Goal: Task Accomplishment & Management: Complete application form

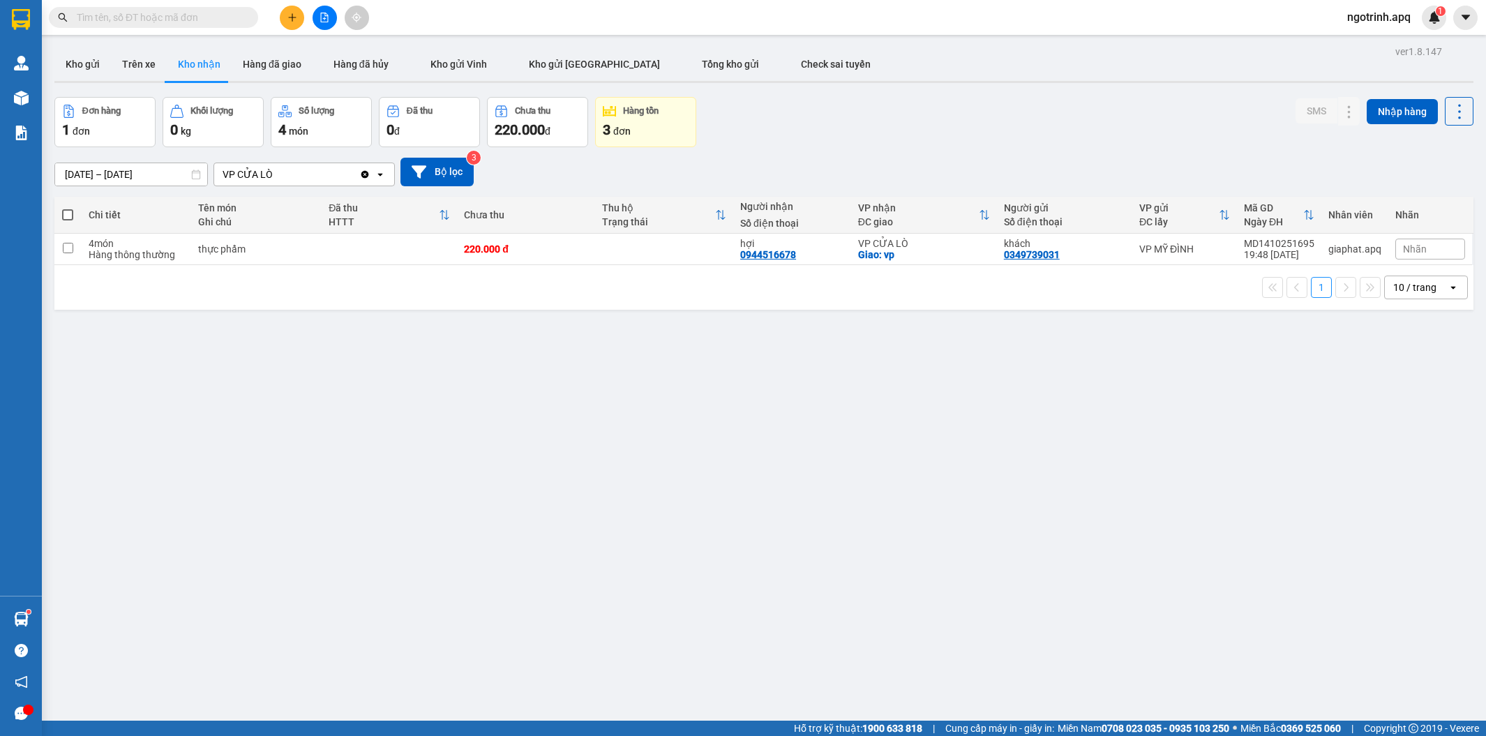
click at [580, 594] on div "ver 1.8.147 Kho gửi Trên xe Kho nhận Hàng đã giao Hàng đã hủy Kho gửi Vinh Kho …" at bounding box center [764, 410] width 1430 height 736
click at [1316, 251] on icon at bounding box center [1321, 249] width 10 height 10
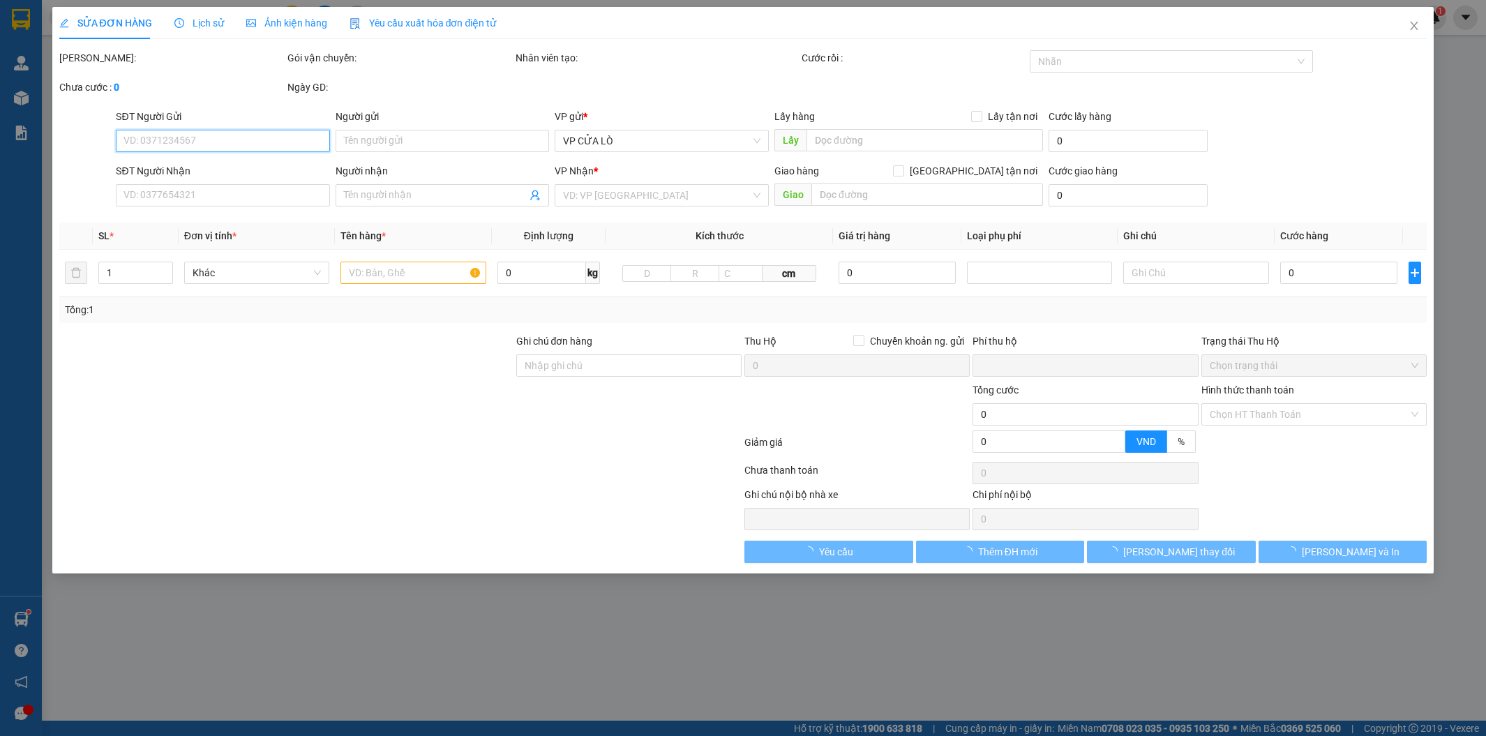
type input "0349739031"
type input "khách"
type input "0944516678"
type input "hợi"
checkbox input "true"
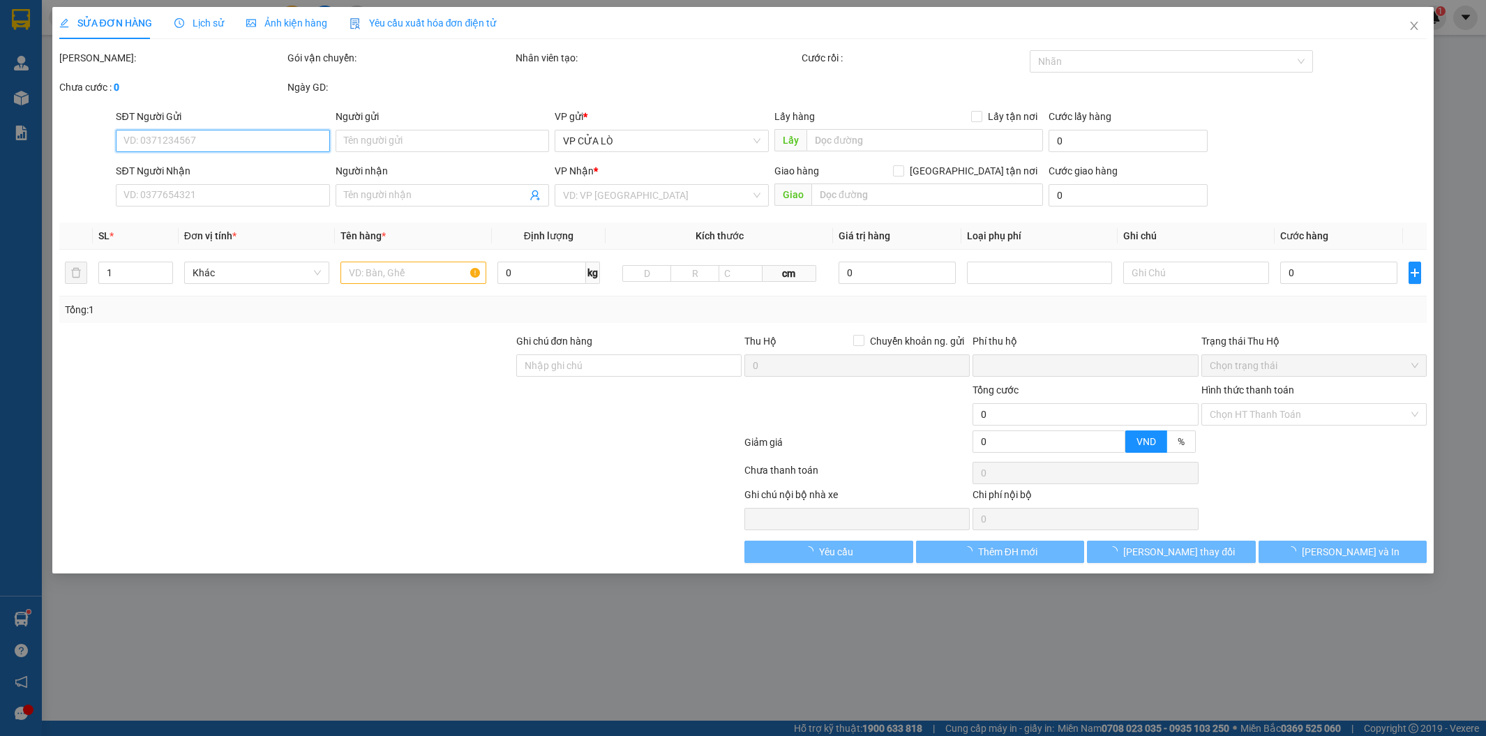
type input "vp"
type input "0"
type input "220.000"
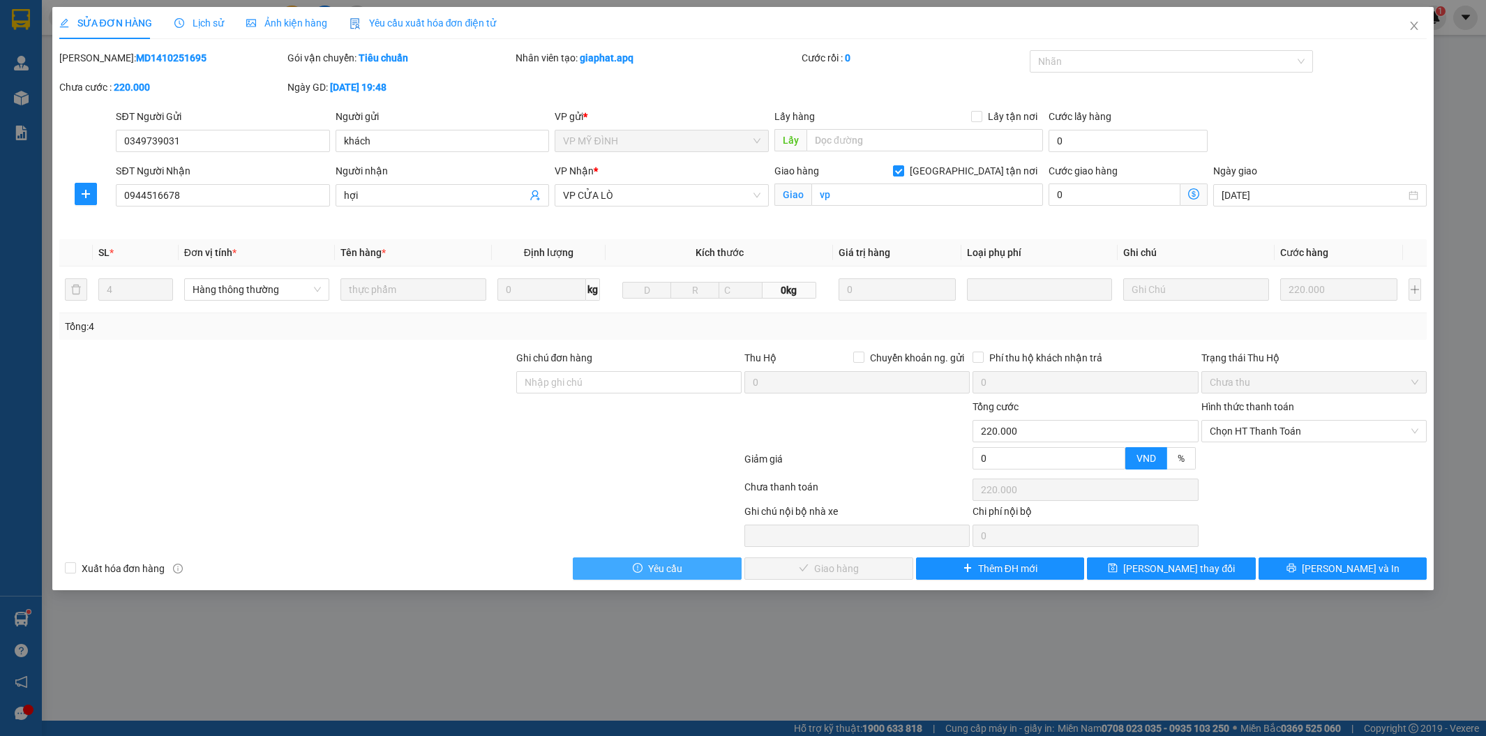
click at [681, 568] on span "Yêu cầu" at bounding box center [665, 568] width 34 height 15
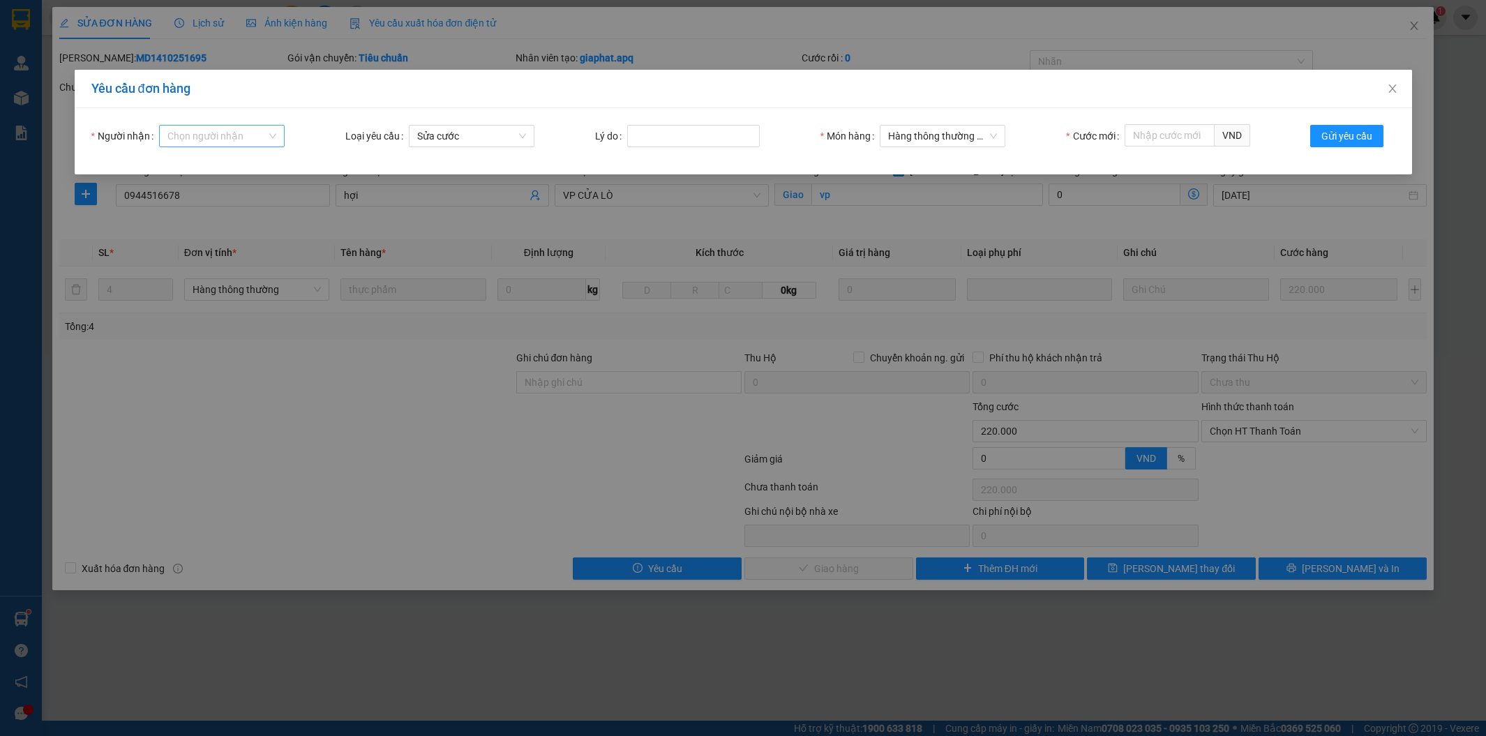
click at [239, 130] on input "Người nhận" at bounding box center [216, 136] width 99 height 21
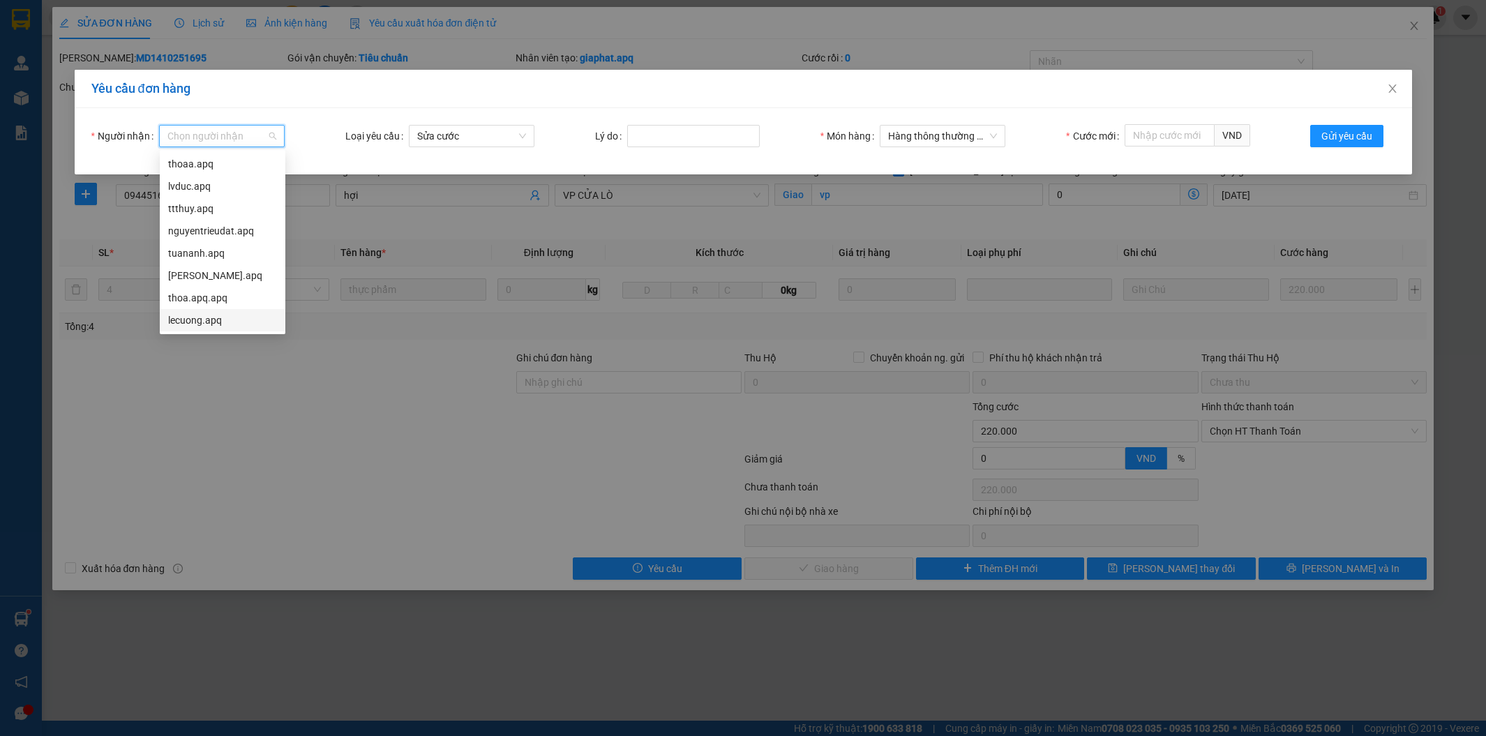
scroll to position [45, 0]
click at [180, 294] on div "son.apq" at bounding box center [222, 297] width 109 height 15
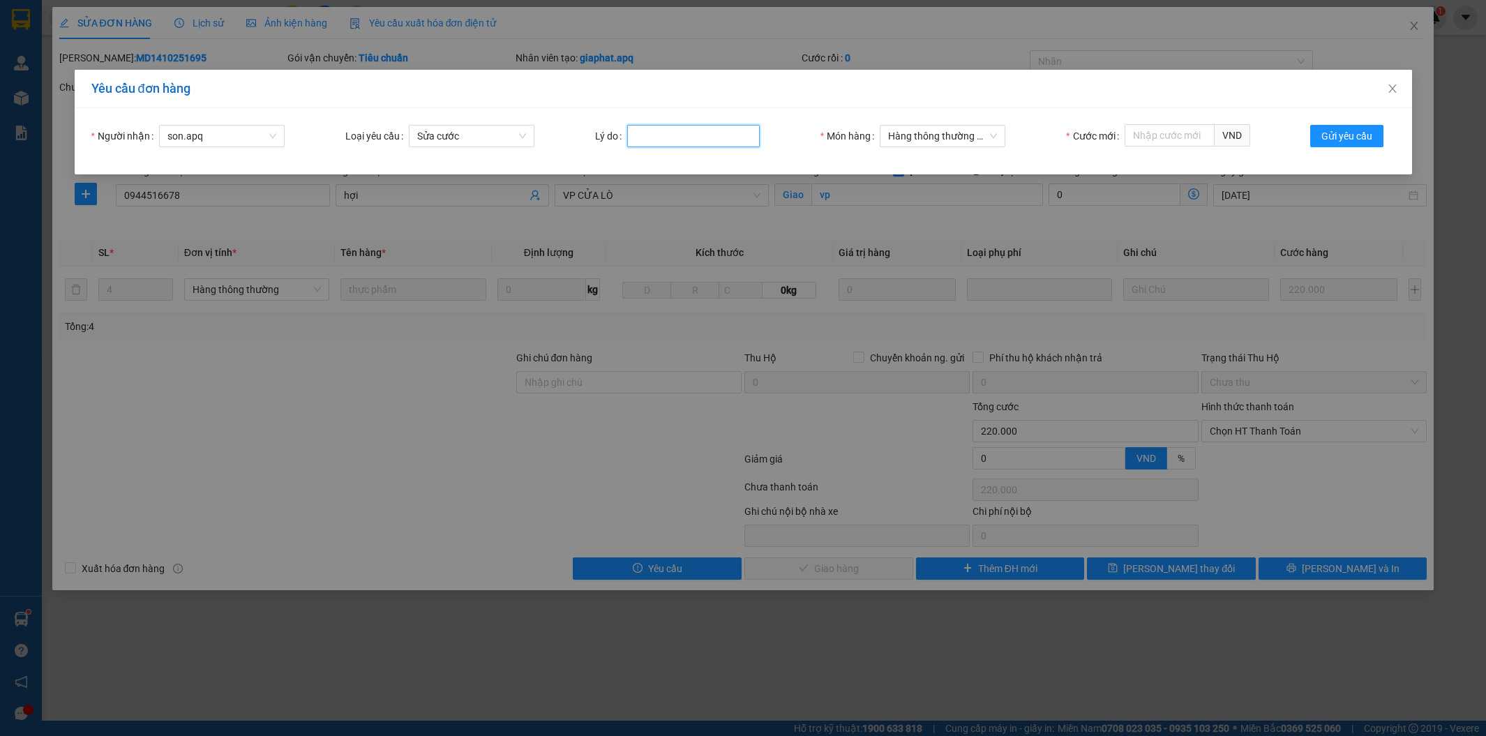
click at [660, 134] on input "Lý do" at bounding box center [693, 136] width 133 height 22
type input "sai cước"
click at [1146, 124] on input "Cước mới" at bounding box center [1169, 135] width 90 height 22
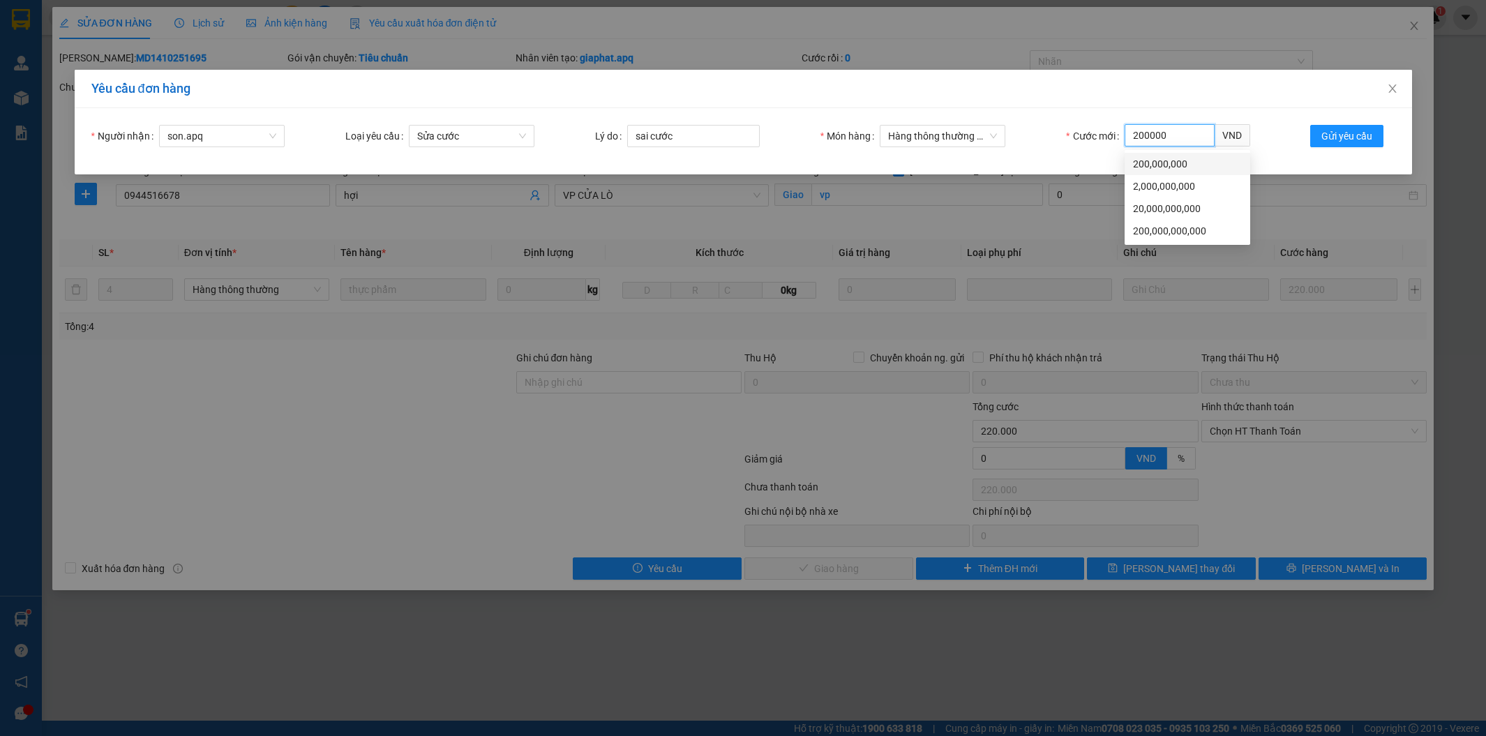
click at [1233, 137] on span "VND" at bounding box center [1232, 135] width 36 height 22
type input "200000"
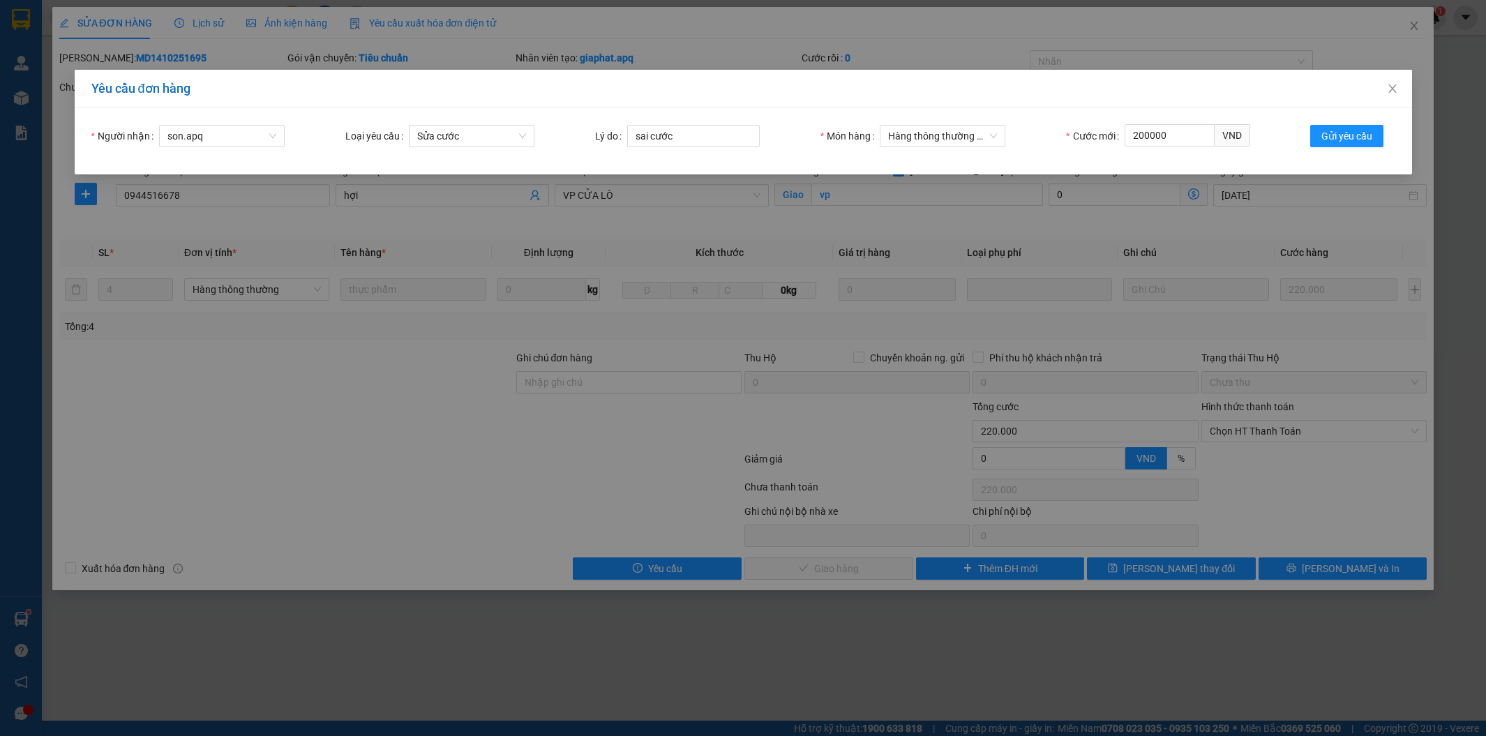
click at [1289, 154] on form "Người nhận son.apq Loại yêu cầu Sửa cước Lý do sai cước Món hàng Hàng thông thư…" at bounding box center [743, 141] width 1304 height 33
click at [1363, 130] on span "Gửi yêu cầu" at bounding box center [1346, 135] width 51 height 15
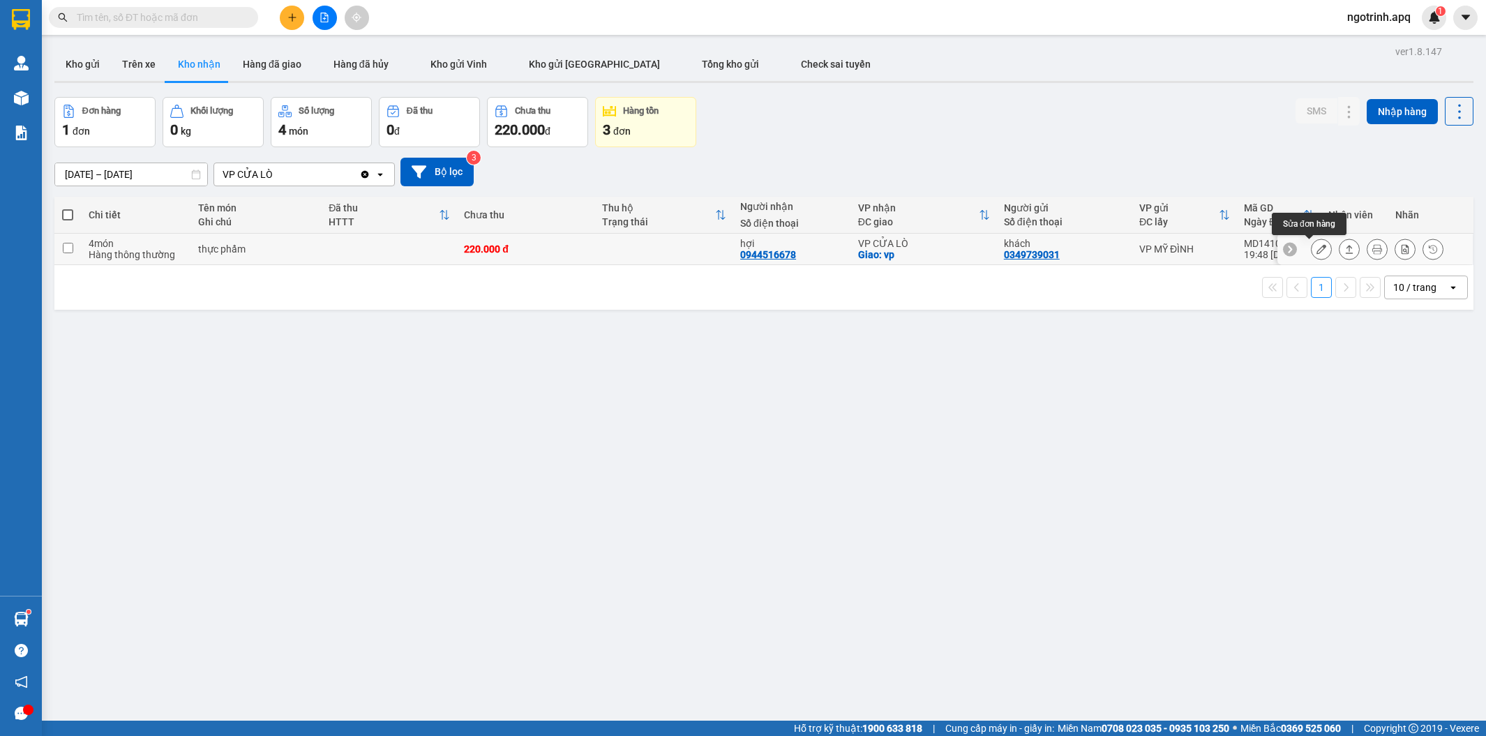
click at [1316, 248] on icon at bounding box center [1321, 249] width 10 height 10
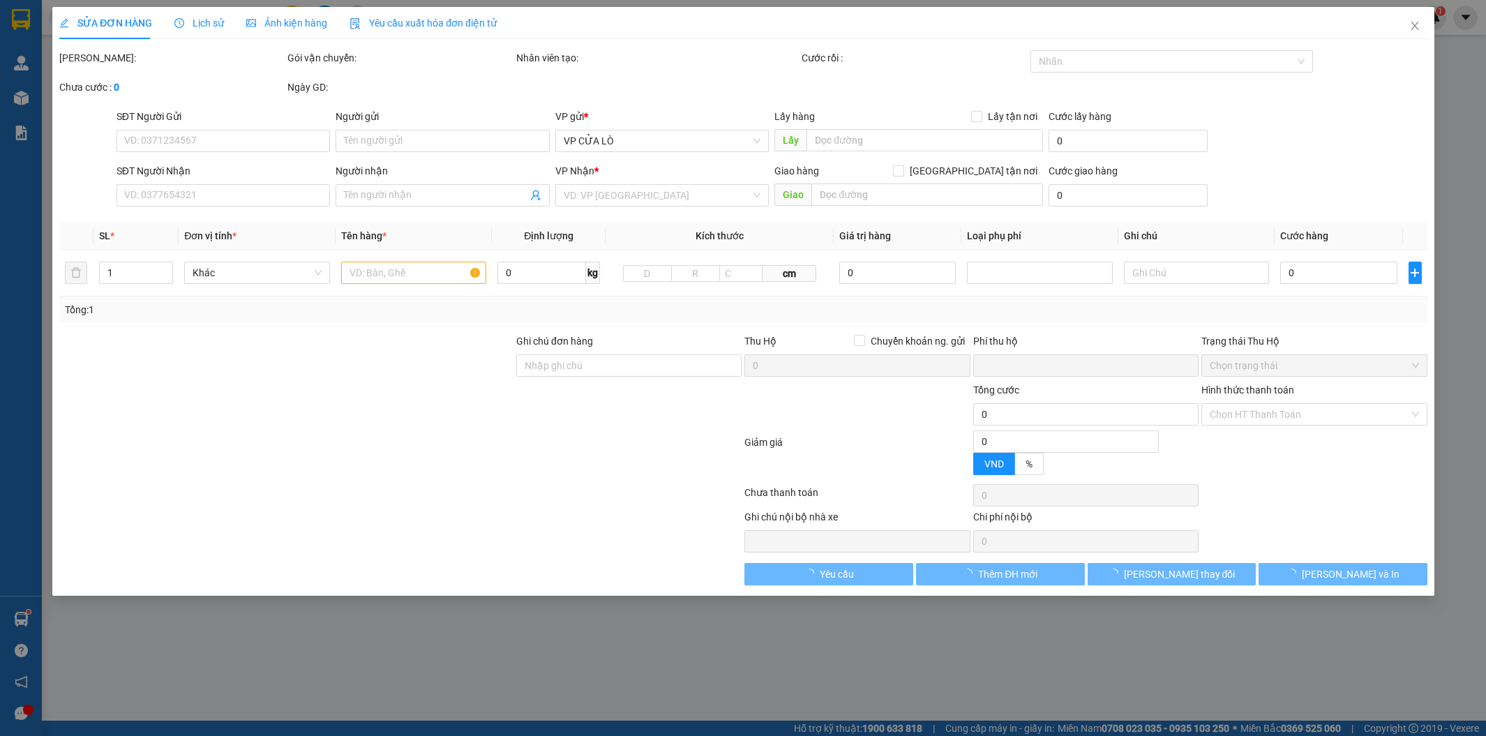
type input "0349739031"
type input "khách"
type input "0944516678"
type input "hợi"
checkbox input "true"
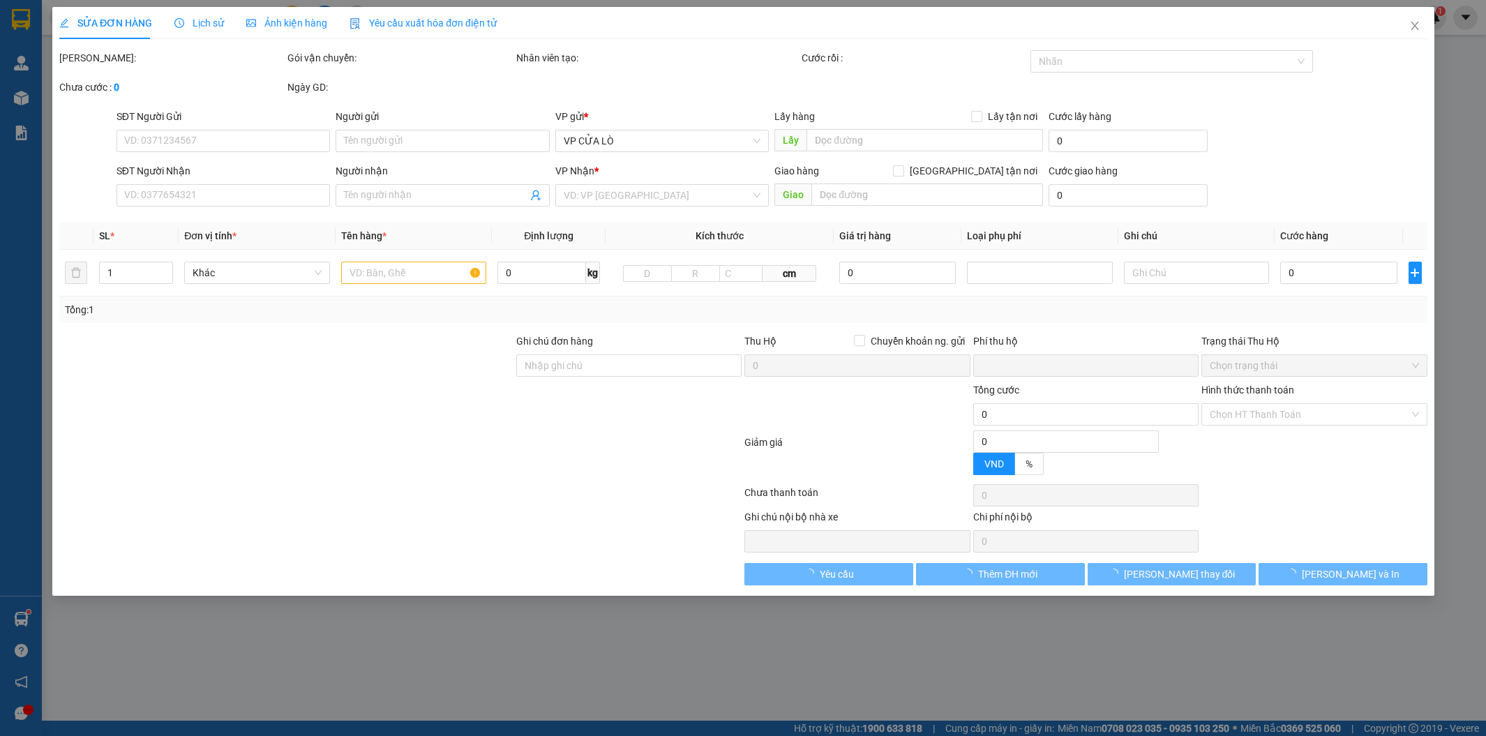
type input "vp"
type input "0"
type input "220.000"
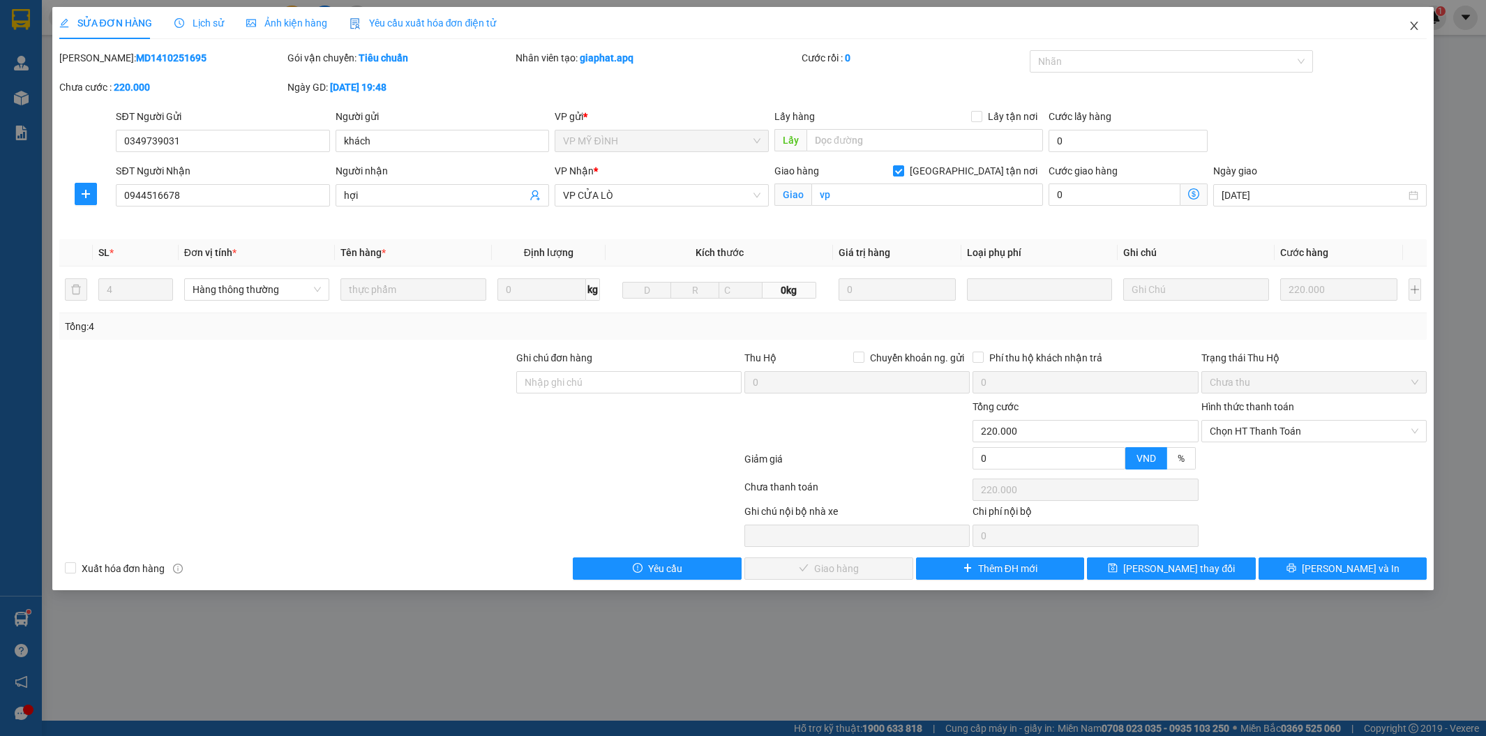
click at [1414, 20] on span "Close" at bounding box center [1413, 26] width 39 height 39
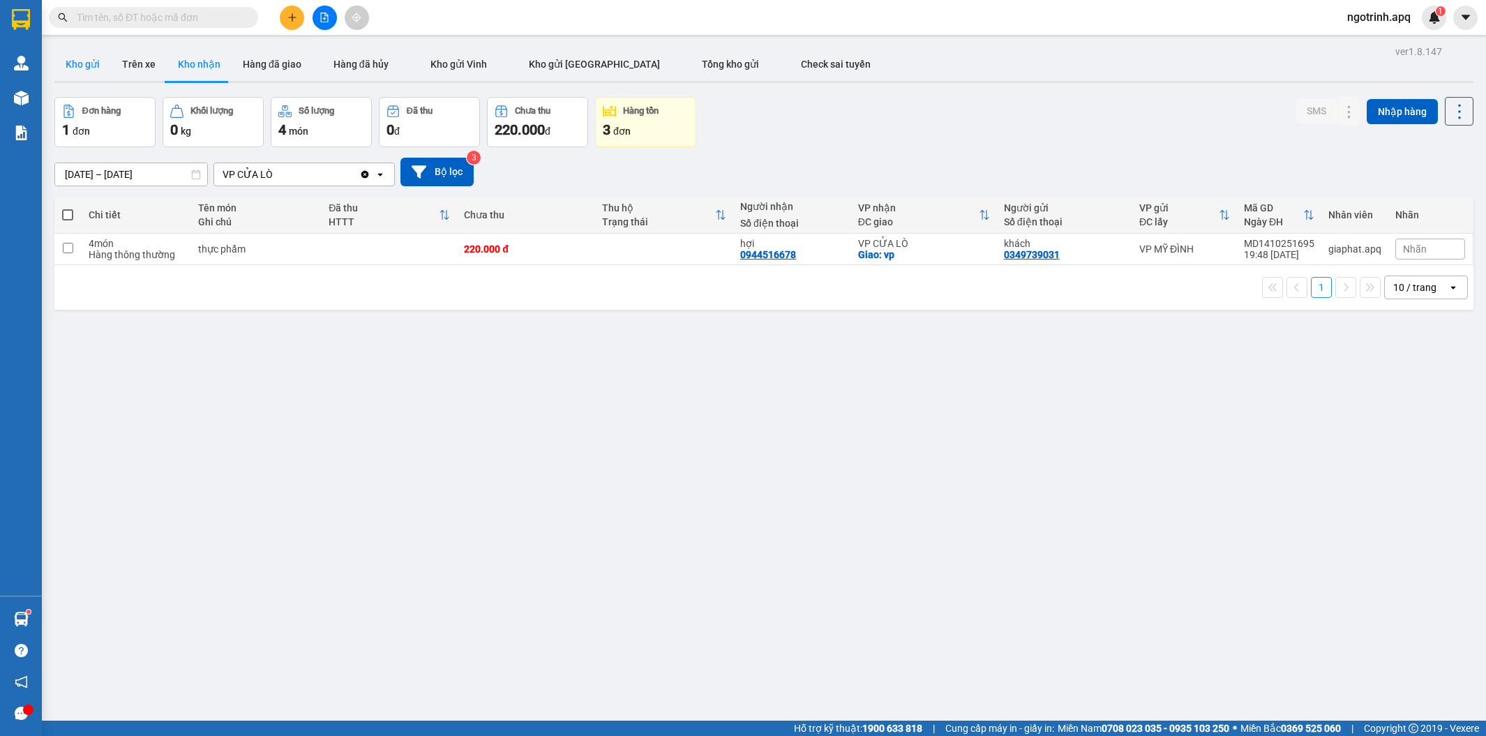
click at [82, 59] on button "Kho gửi" at bounding box center [82, 63] width 56 height 33
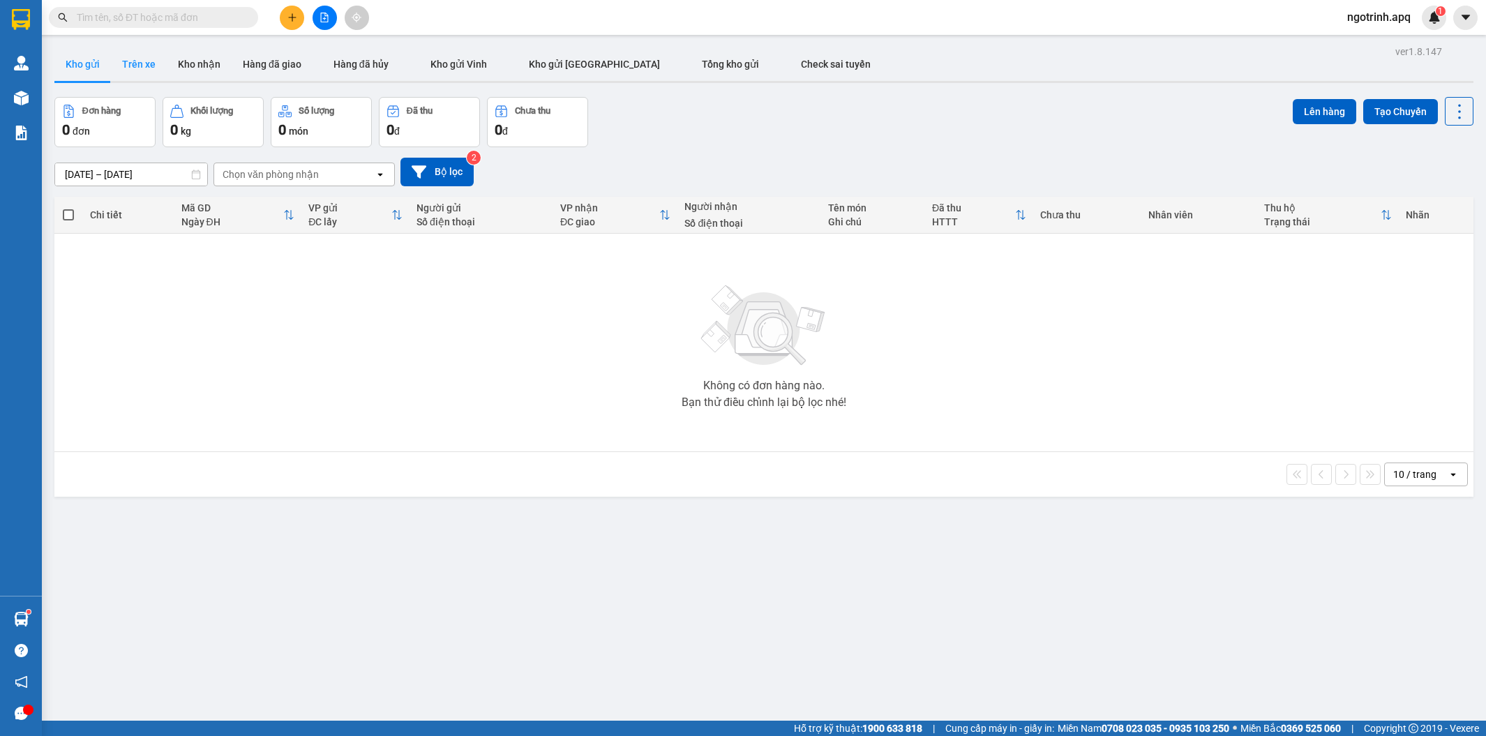
click at [146, 61] on button "Trên xe" at bounding box center [139, 63] width 56 height 33
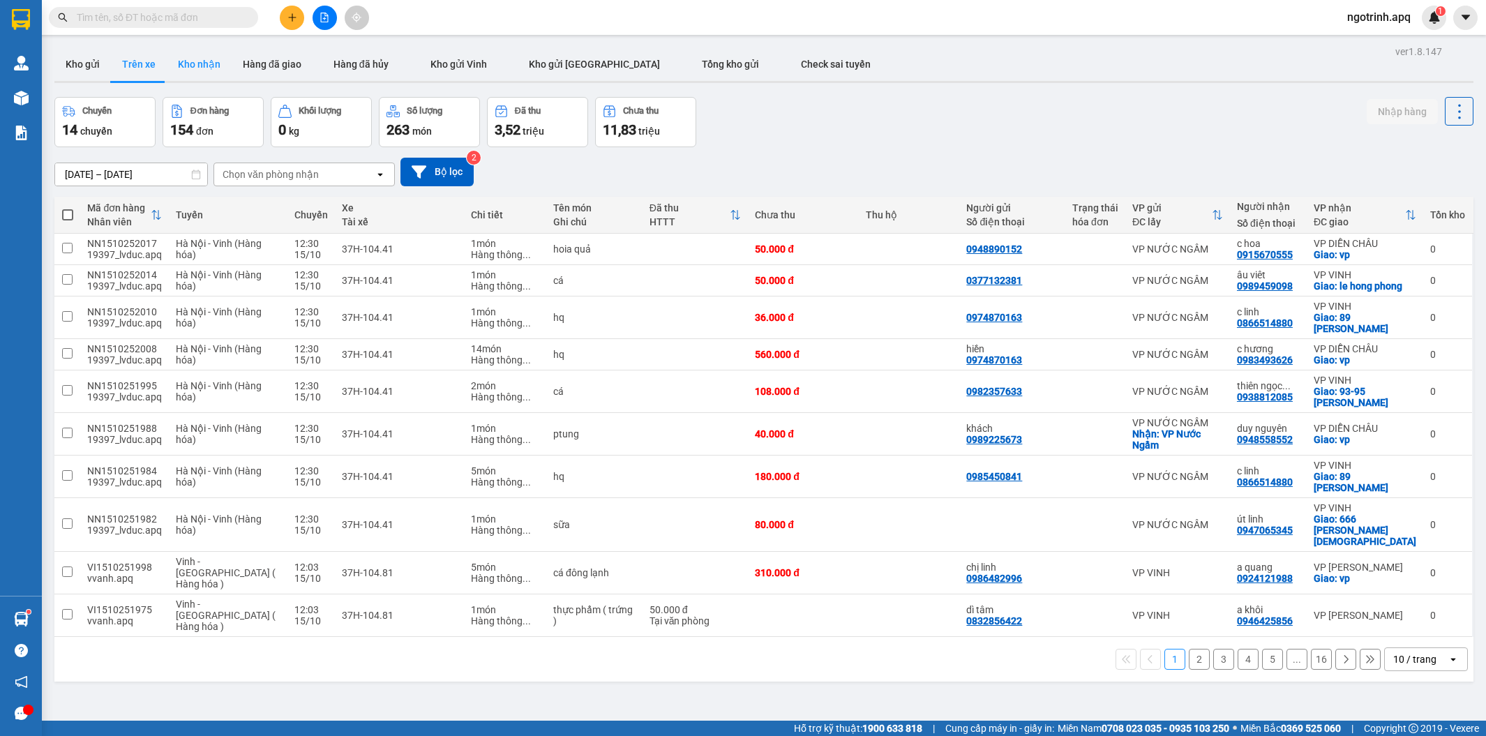
click at [194, 63] on button "Kho nhận" at bounding box center [199, 63] width 65 height 33
type input "[DATE] – [DATE]"
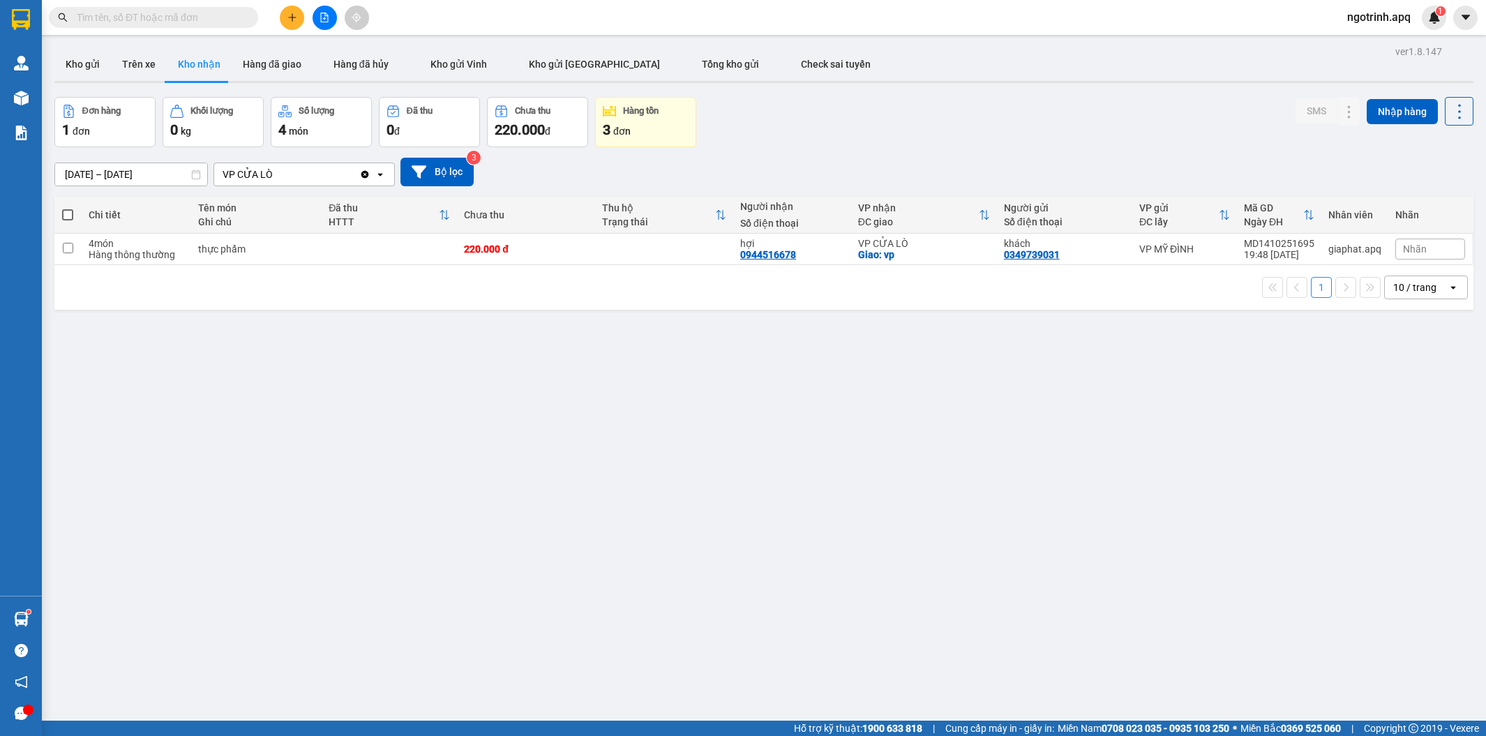
click at [155, 10] on input "text" at bounding box center [159, 17] width 165 height 15
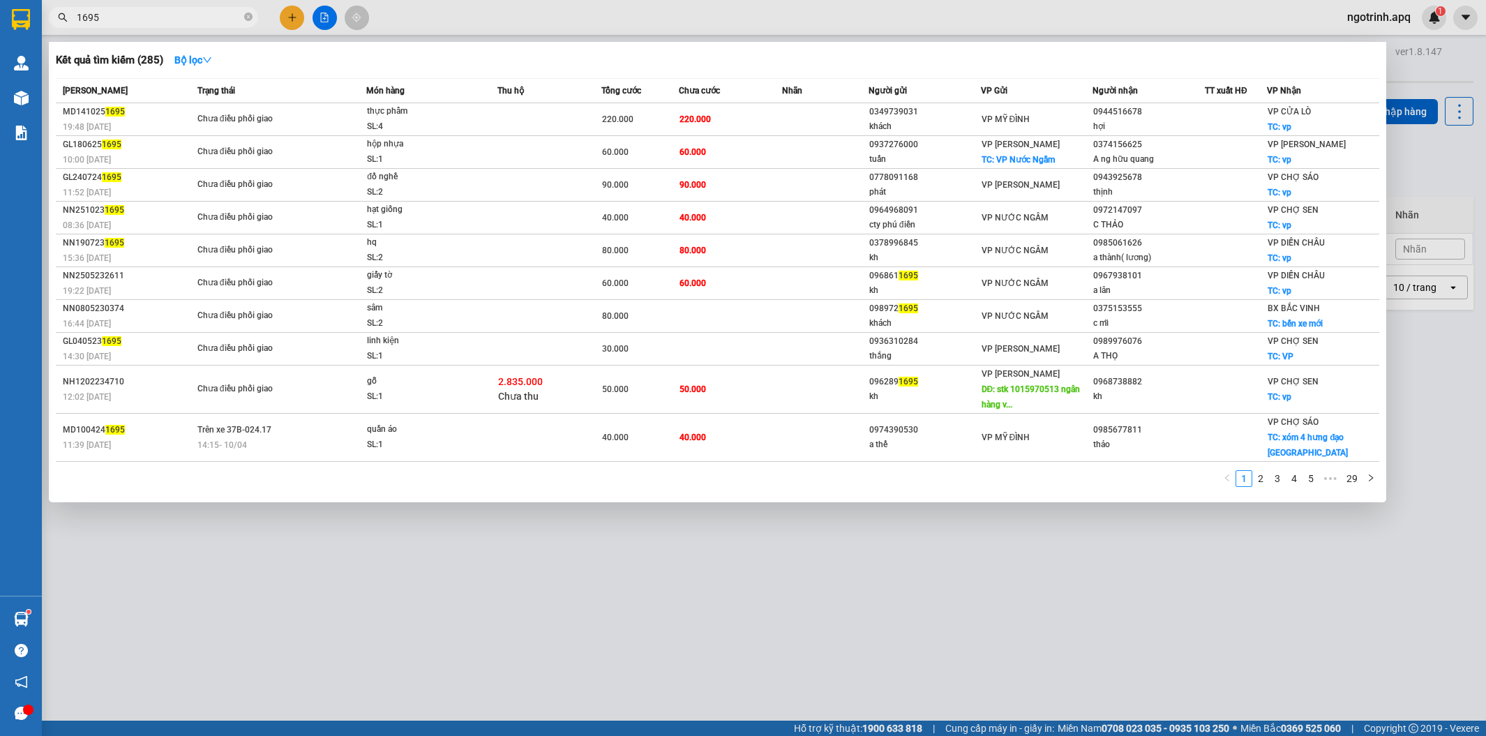
type input "1695"
click at [262, 540] on div at bounding box center [743, 368] width 1486 height 736
click at [246, 16] on icon "close-circle" at bounding box center [248, 17] width 8 height 8
